Goal: Information Seeking & Learning: Learn about a topic

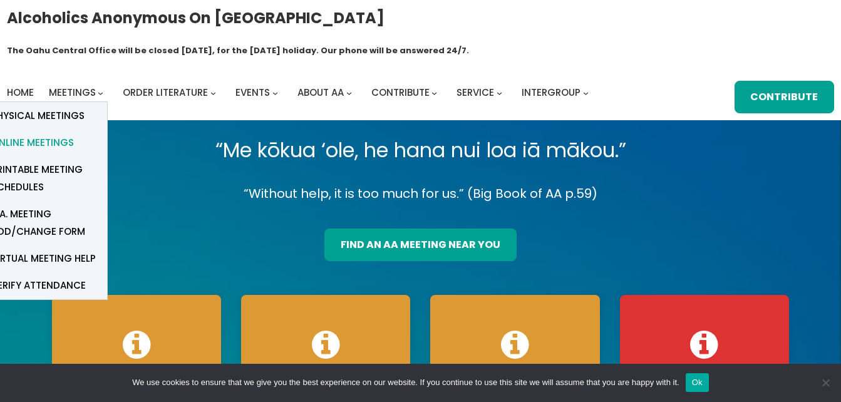
click at [63, 134] on span "Online Meetings" at bounding box center [32, 143] width 83 height 18
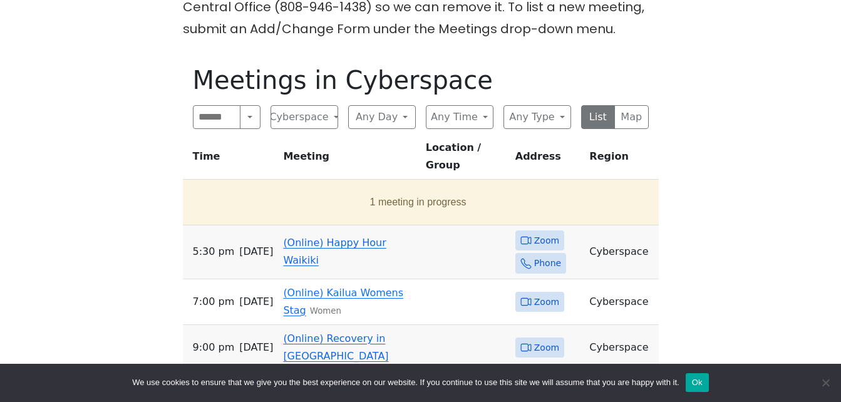
scroll to position [406, 0]
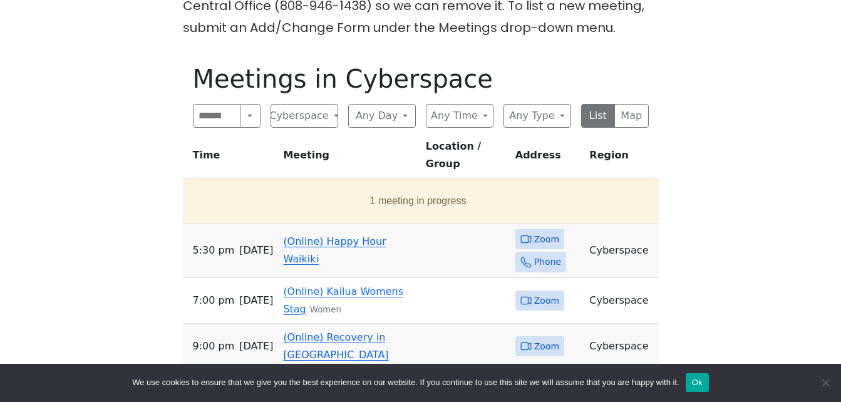
click at [352, 235] on link "(Online) Happy Hour Waikiki" at bounding box center [334, 249] width 103 height 29
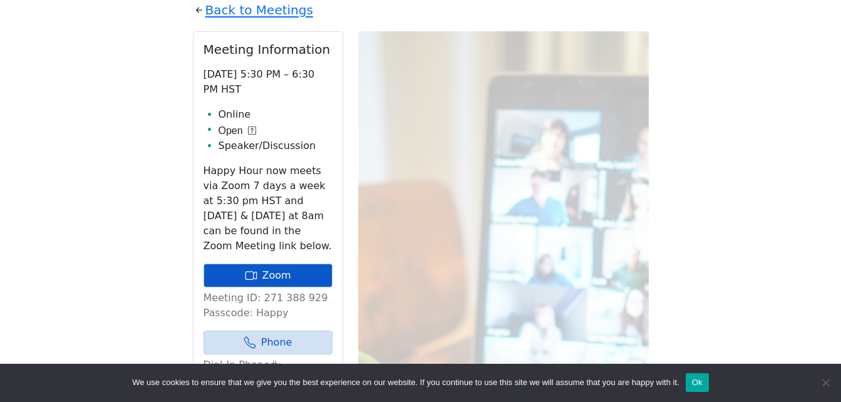
scroll to position [512, 0]
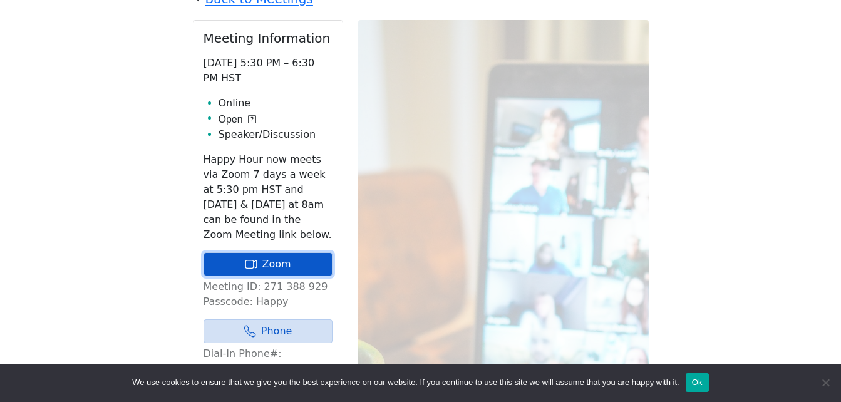
click at [229, 252] on link "Zoom" at bounding box center [267, 264] width 129 height 24
